Goal: Book appointment/travel/reservation

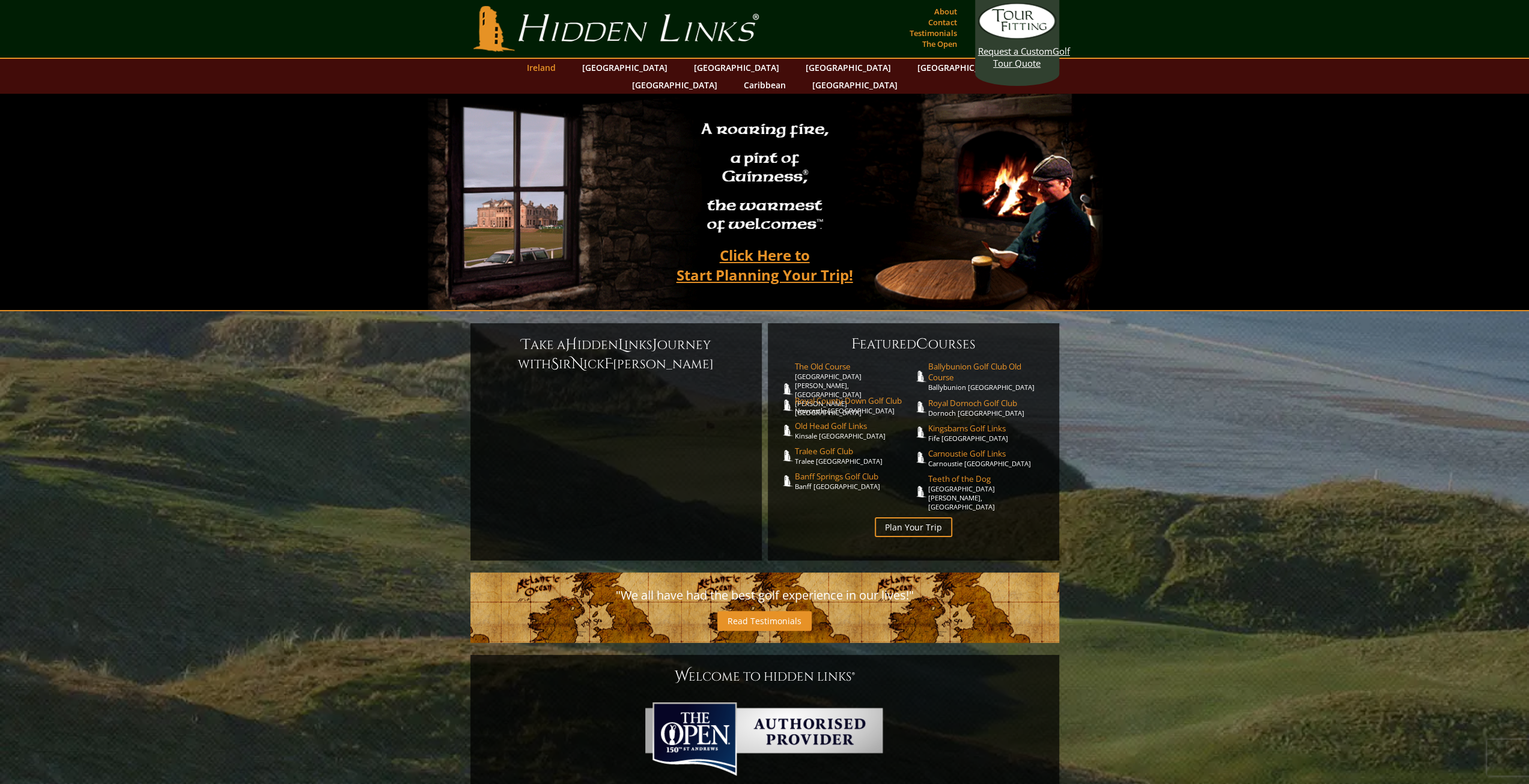
click at [562, 70] on link "Ireland" at bounding box center [541, 67] width 40 height 17
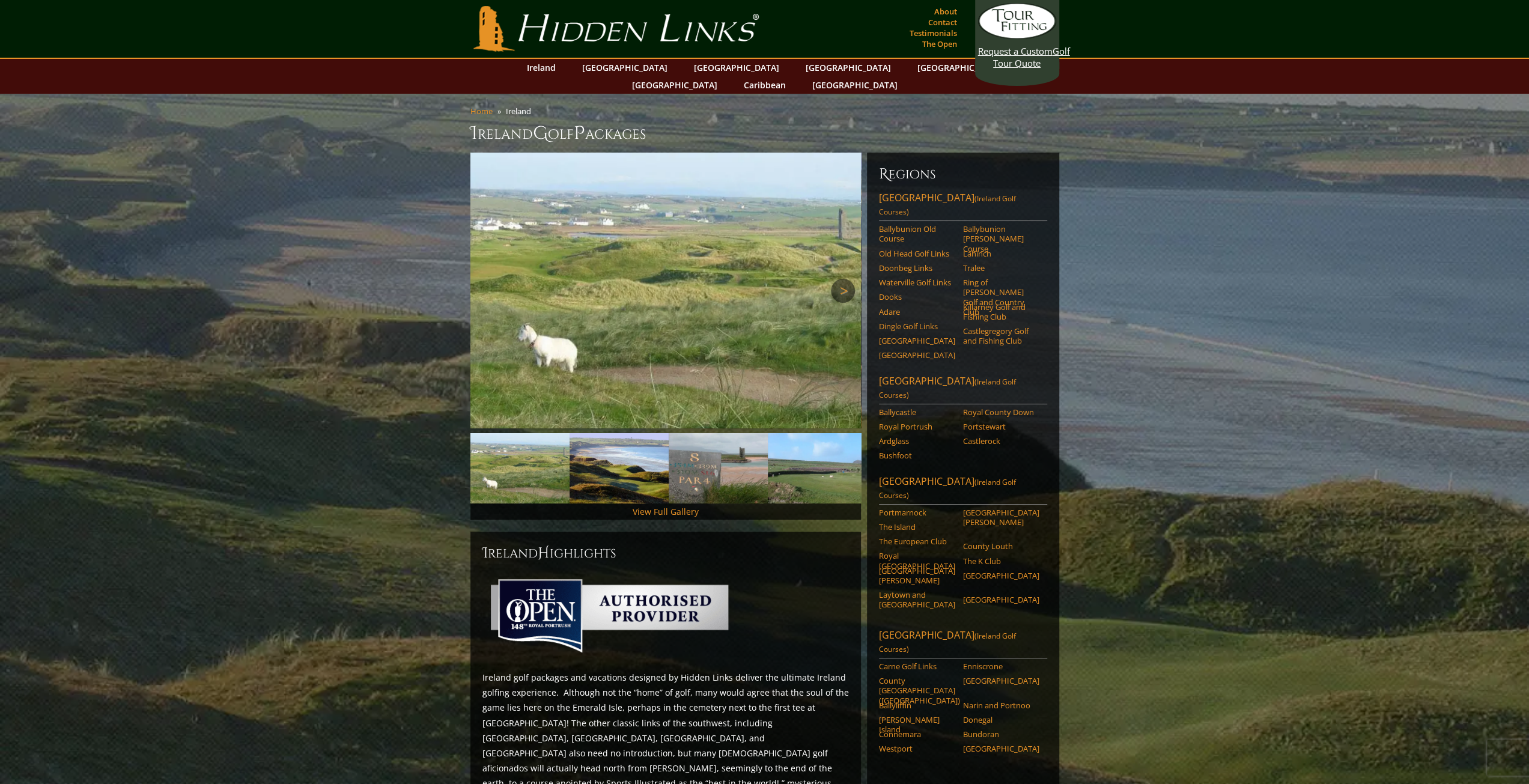
click at [844, 279] on link "Next" at bounding box center [842, 291] width 24 height 24
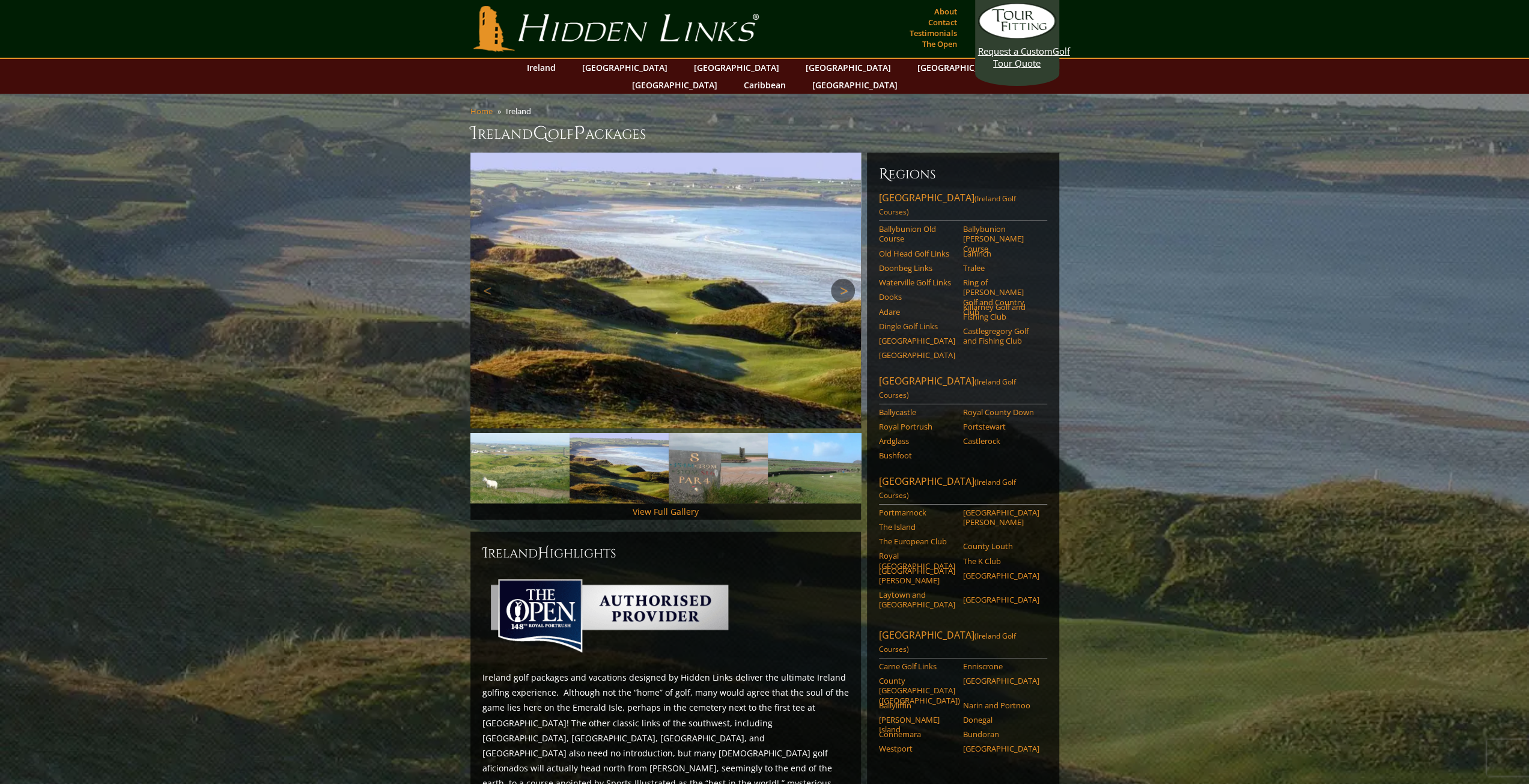
click at [844, 279] on link "Next" at bounding box center [842, 291] width 24 height 24
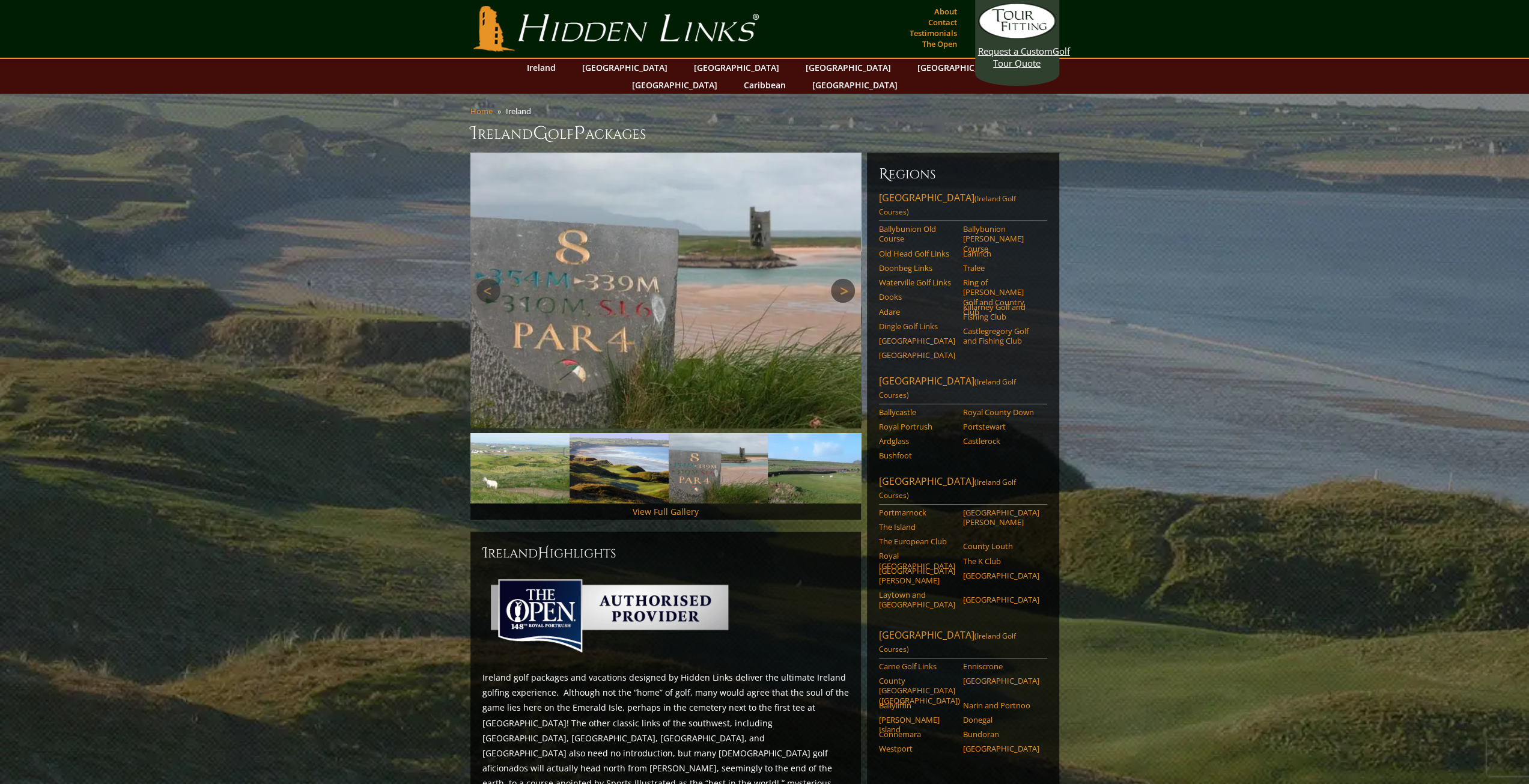
click at [844, 279] on link "Next" at bounding box center [842, 291] width 24 height 24
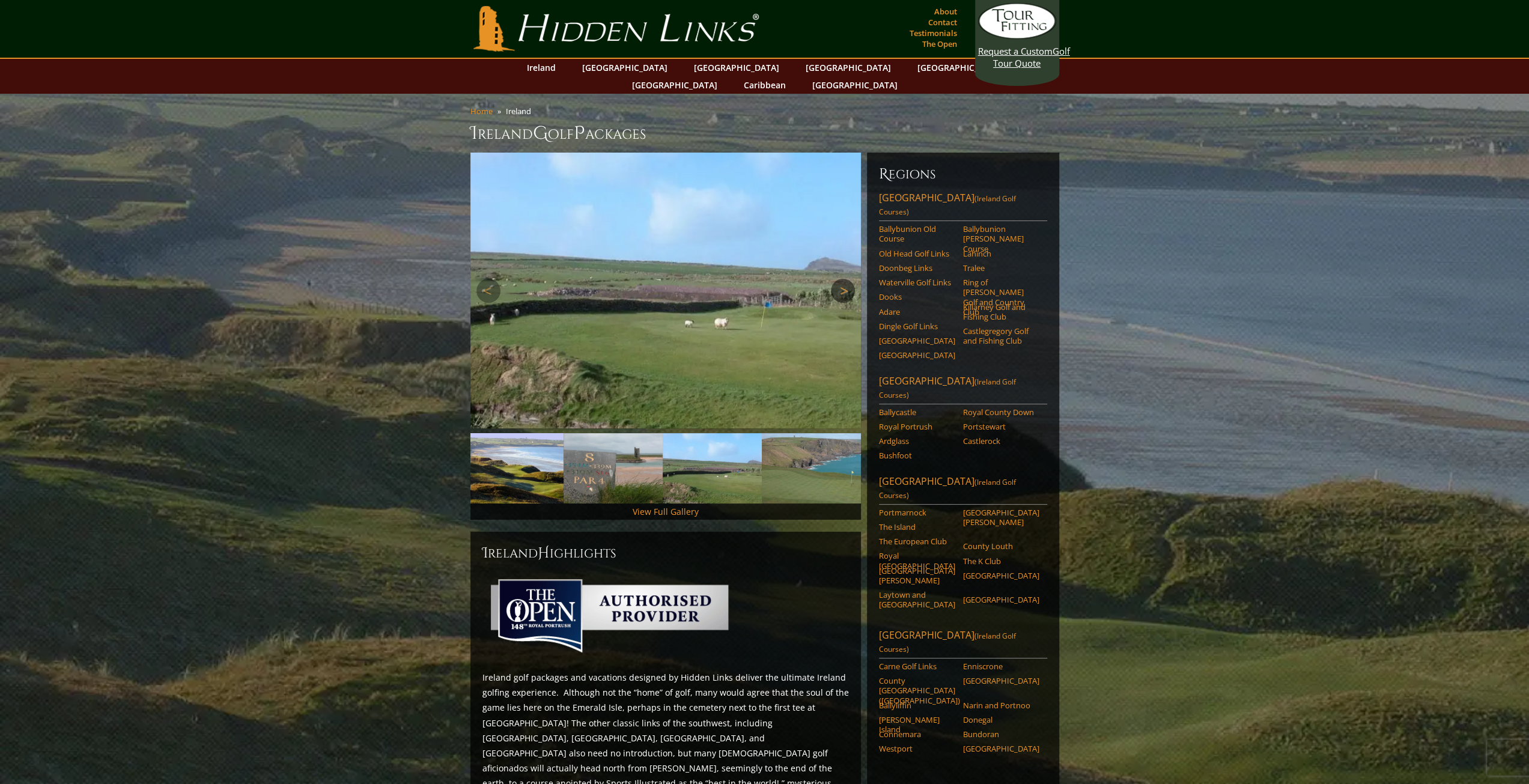
click at [844, 279] on link "Next" at bounding box center [842, 291] width 24 height 24
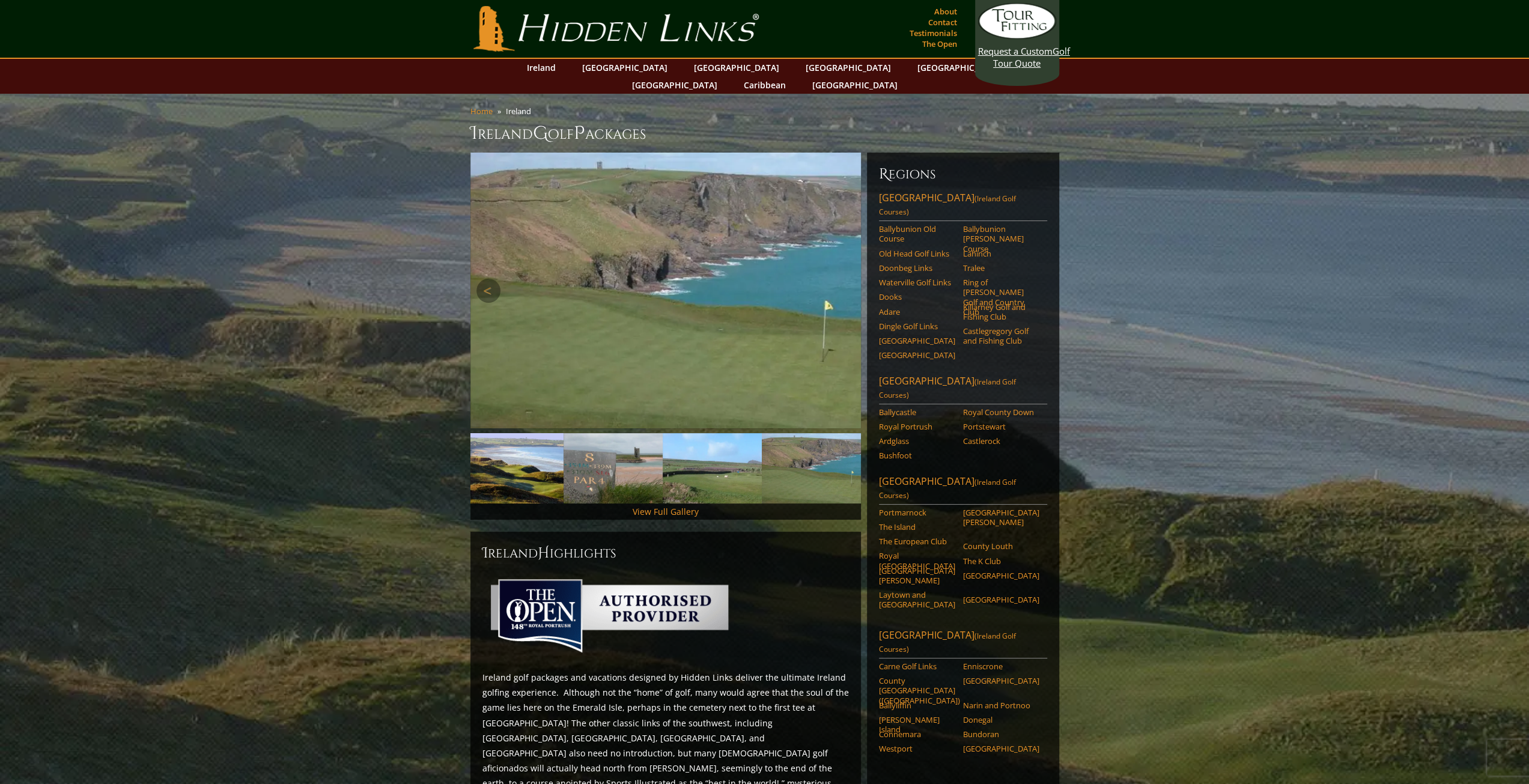
click at [844, 279] on link "Next" at bounding box center [842, 291] width 24 height 24
